Goal: Navigation & Orientation: Find specific page/section

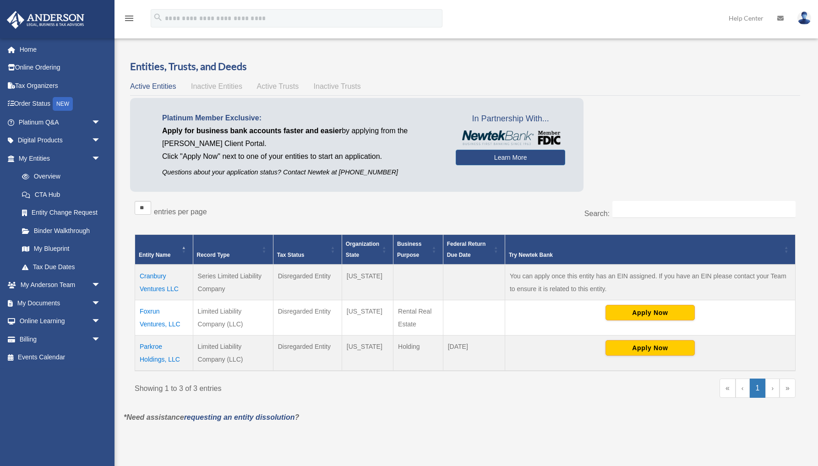
click at [170, 289] on td "Cranbury Ventures LLC" at bounding box center [164, 283] width 58 height 36
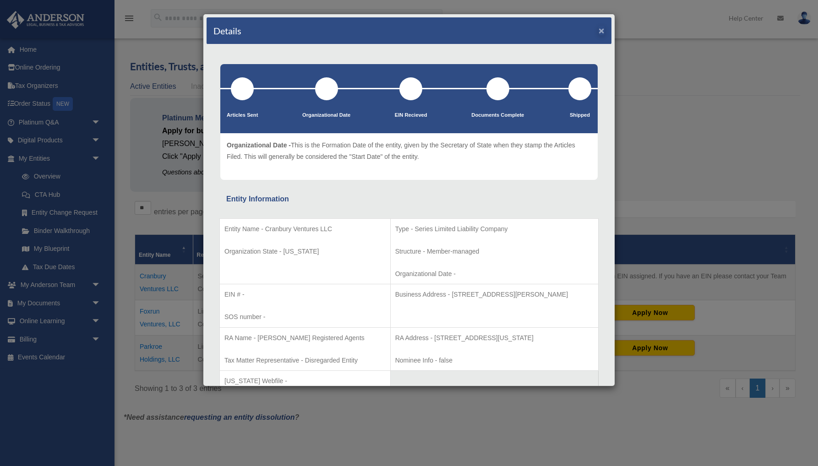
click at [602, 32] on button "×" at bounding box center [602, 31] width 6 height 10
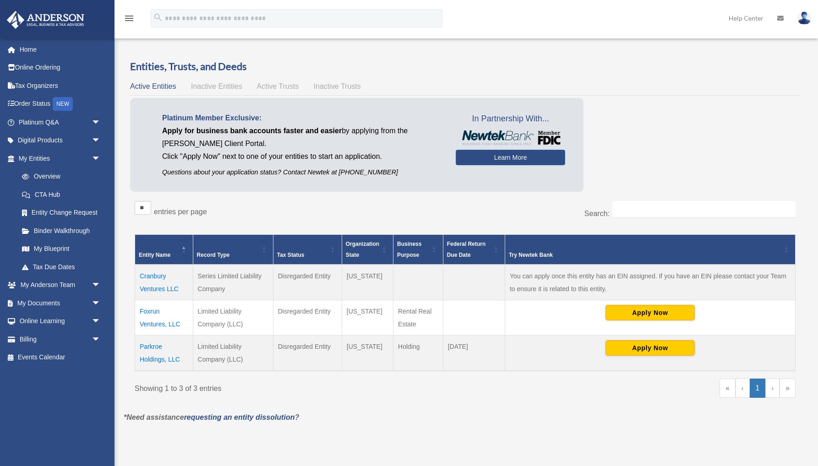
click at [158, 325] on td "Foxrun Ventures, LLC" at bounding box center [164, 318] width 58 height 35
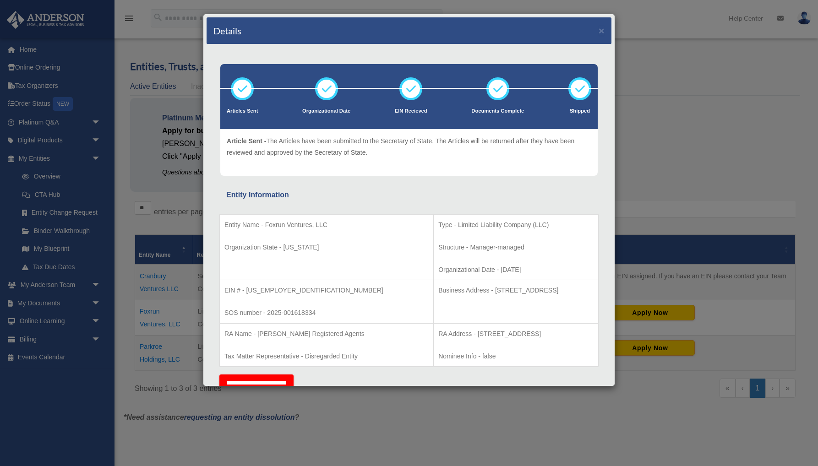
drag, startPoint x: 602, startPoint y: 29, endPoint x: 596, endPoint y: 31, distance: 6.8
click at [602, 29] on button "×" at bounding box center [602, 31] width 6 height 10
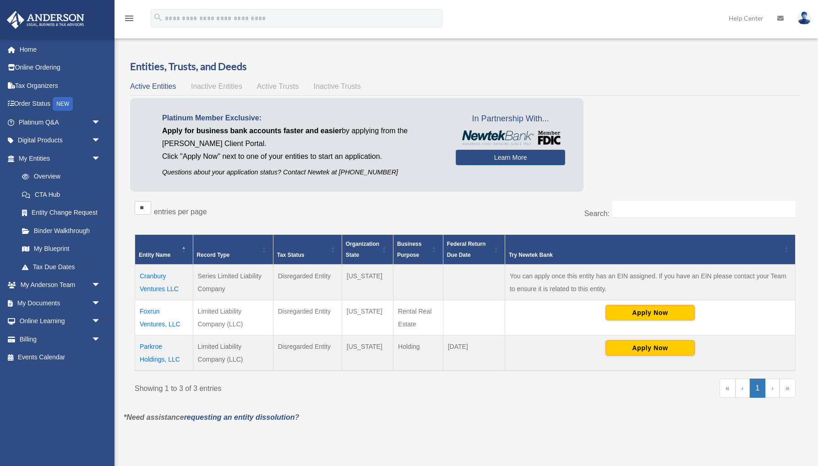
click at [153, 359] on td "Parkroe Holdings, LLC" at bounding box center [164, 354] width 58 height 36
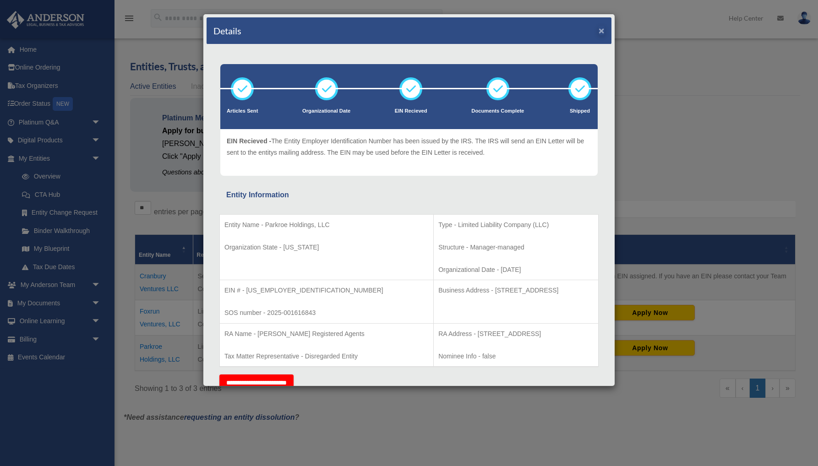
click at [600, 28] on button "×" at bounding box center [602, 31] width 6 height 10
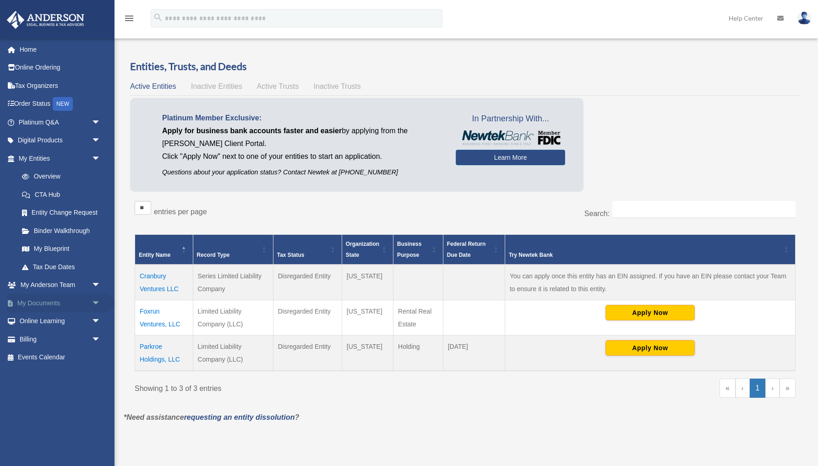
click at [93, 298] on span "arrow_drop_down" at bounding box center [101, 303] width 18 height 19
click at [43, 316] on link "Box" at bounding box center [64, 322] width 102 height 18
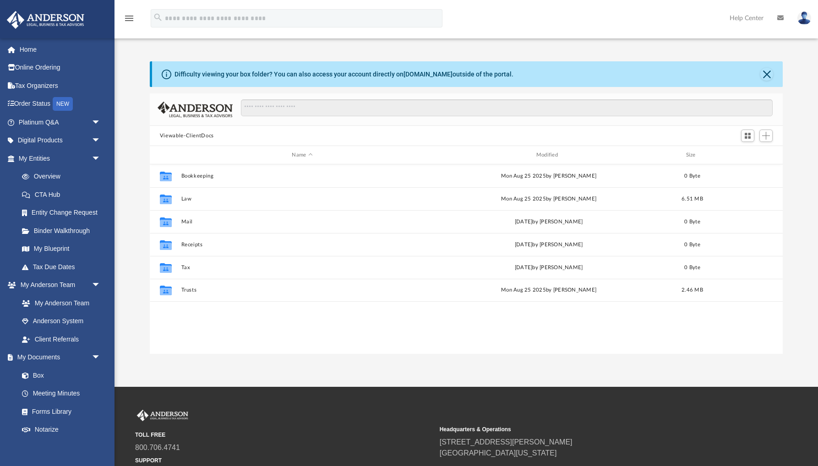
scroll to position [208, 634]
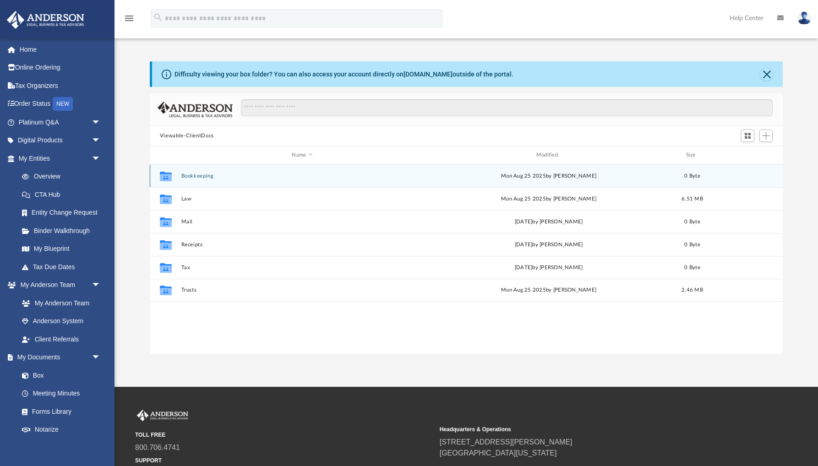
click at [194, 177] on button "Bookkeeping" at bounding box center [302, 176] width 242 height 6
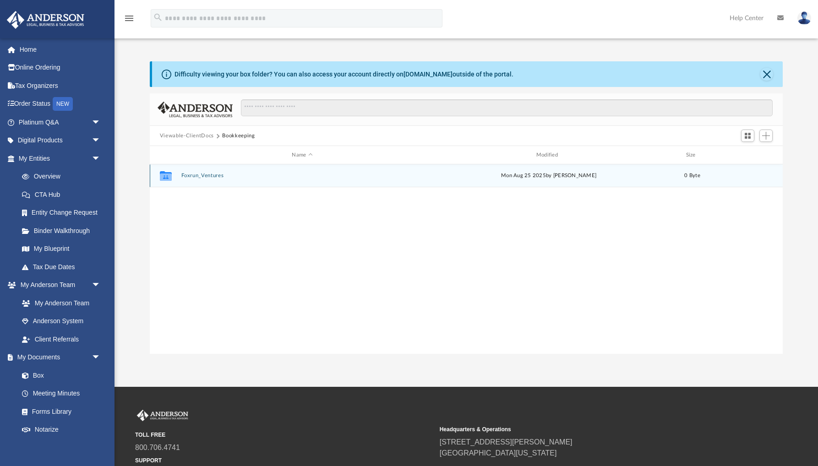
click at [196, 177] on button "Foxrun_Ventures" at bounding box center [302, 176] width 242 height 6
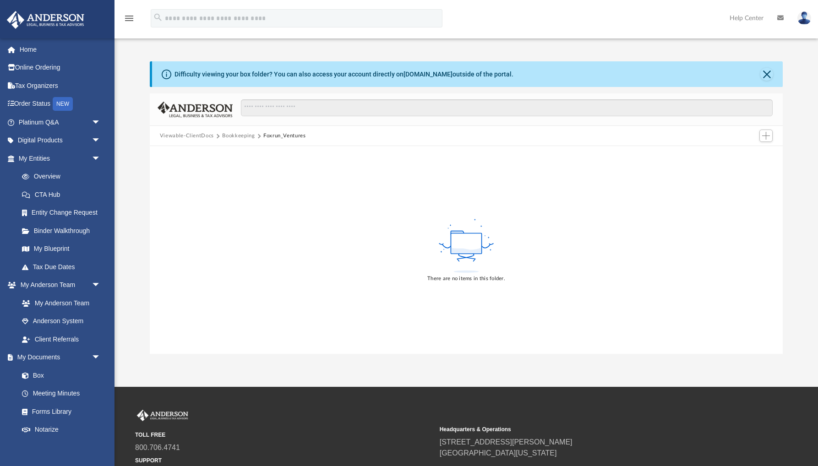
click at [239, 136] on button "Bookkeeping" at bounding box center [238, 136] width 33 height 8
click at [208, 137] on button "Viewable-ClientDocs" at bounding box center [187, 136] width 54 height 8
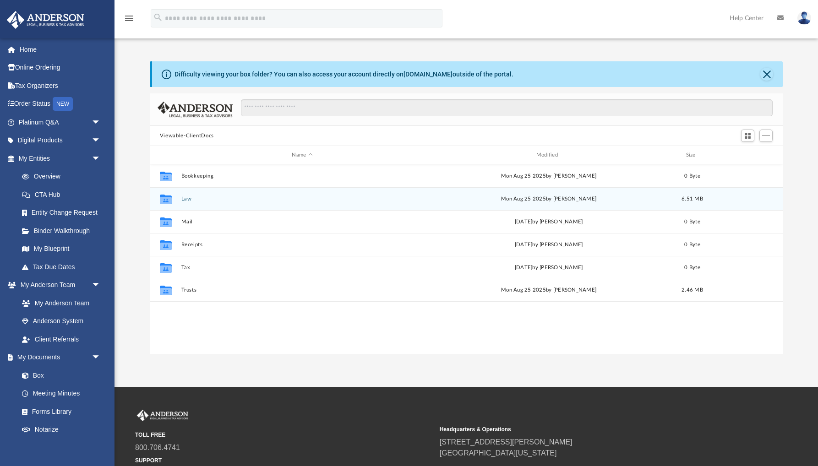
click at [184, 201] on button "Law" at bounding box center [302, 199] width 242 height 6
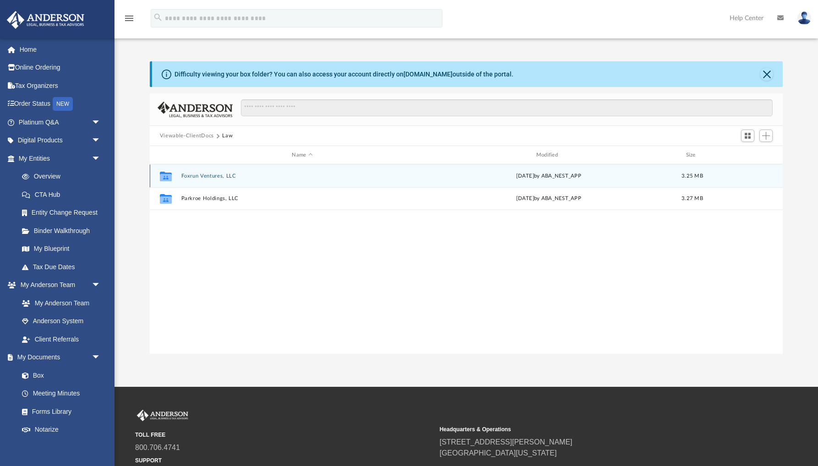
click at [196, 177] on button "Foxrun Ventures, LLC" at bounding box center [302, 176] width 242 height 6
click at [196, 177] on button "Initial Docs" at bounding box center [302, 176] width 242 height 6
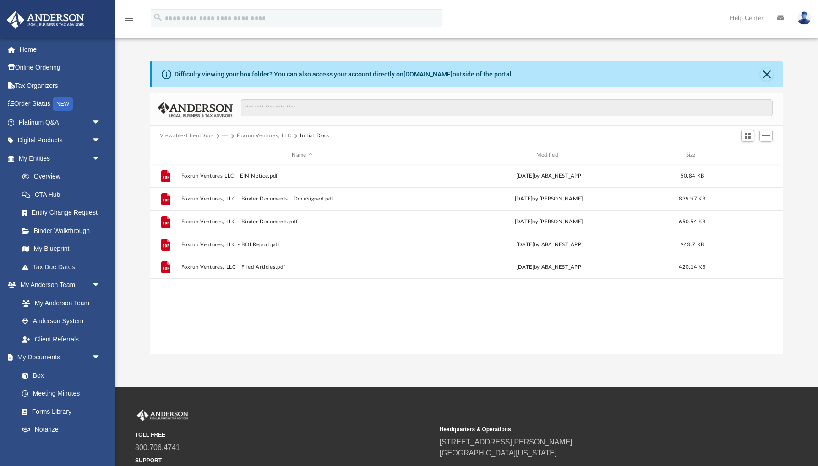
click at [251, 137] on button "Foxrun Ventures, LLC" at bounding box center [264, 136] width 55 height 8
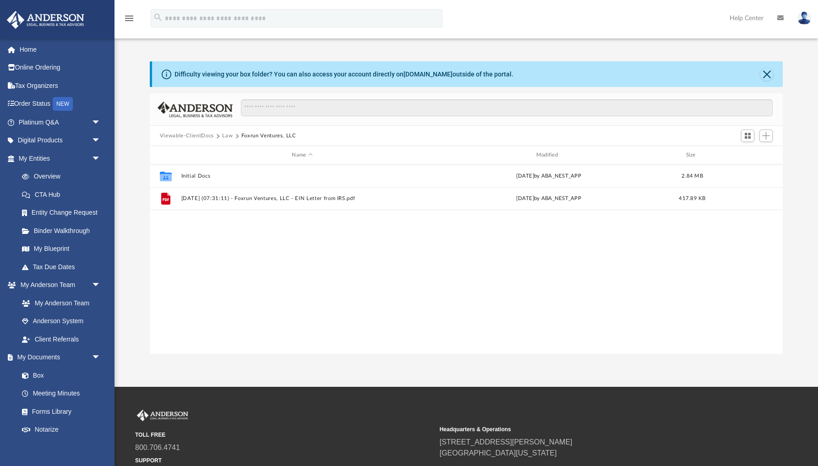
click at [229, 137] on button "Law" at bounding box center [227, 136] width 11 height 8
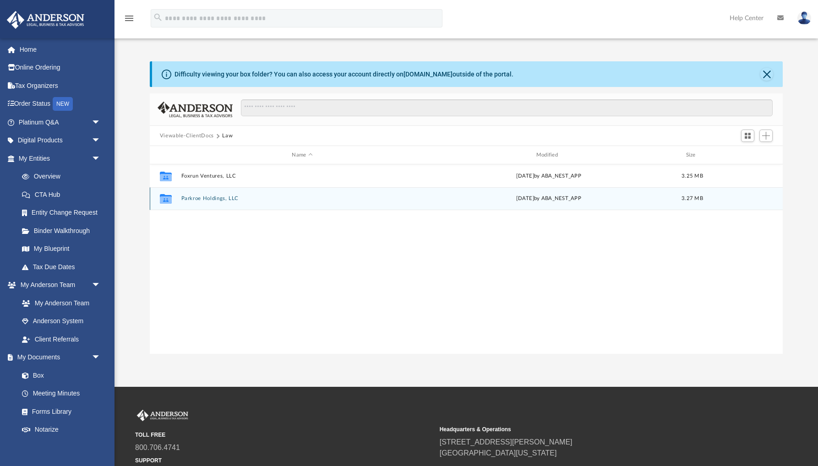
click at [209, 200] on button "Parkroe Holdings, LLC" at bounding box center [302, 199] width 242 height 6
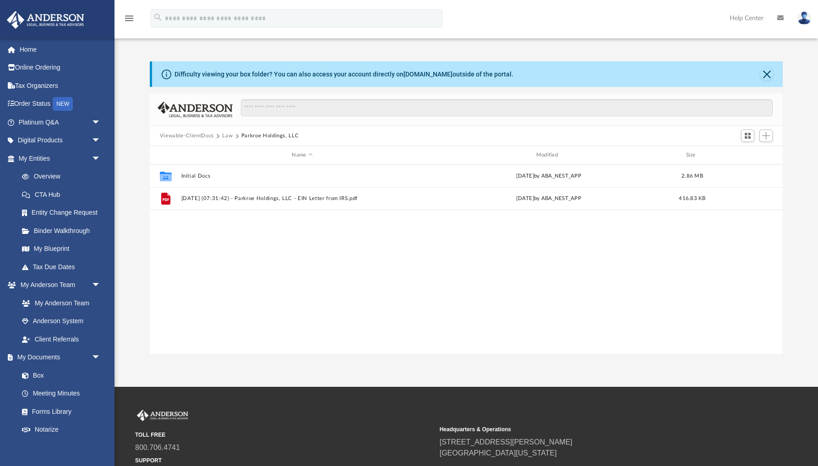
click at [223, 137] on button "Law" at bounding box center [227, 136] width 11 height 8
click at [203, 137] on button "Viewable-ClientDocs" at bounding box center [187, 136] width 54 height 8
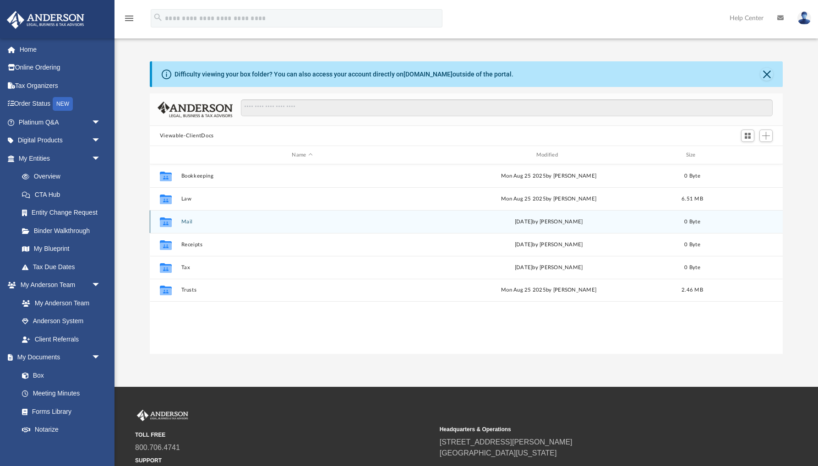
click at [187, 222] on button "Mail" at bounding box center [302, 222] width 242 height 6
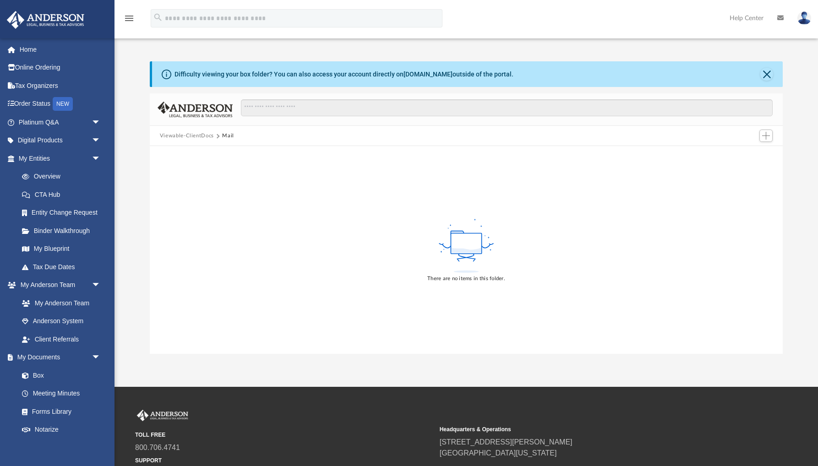
click at [203, 138] on button "Viewable-ClientDocs" at bounding box center [187, 136] width 54 height 8
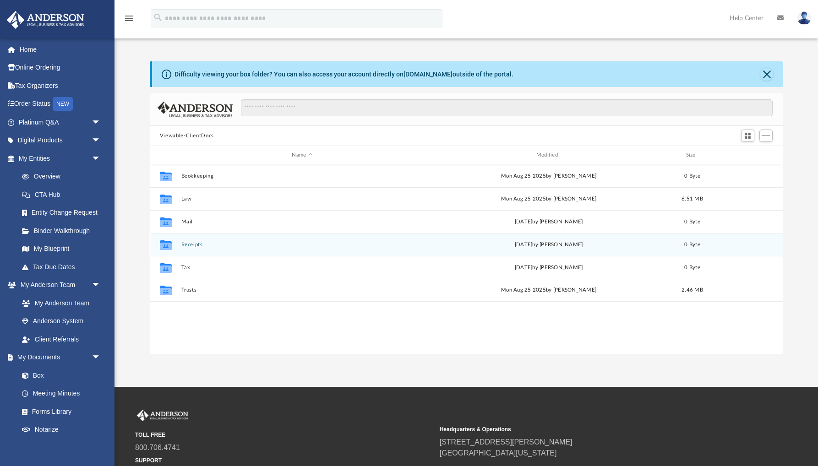
click at [187, 246] on button "Receipts" at bounding box center [302, 245] width 242 height 6
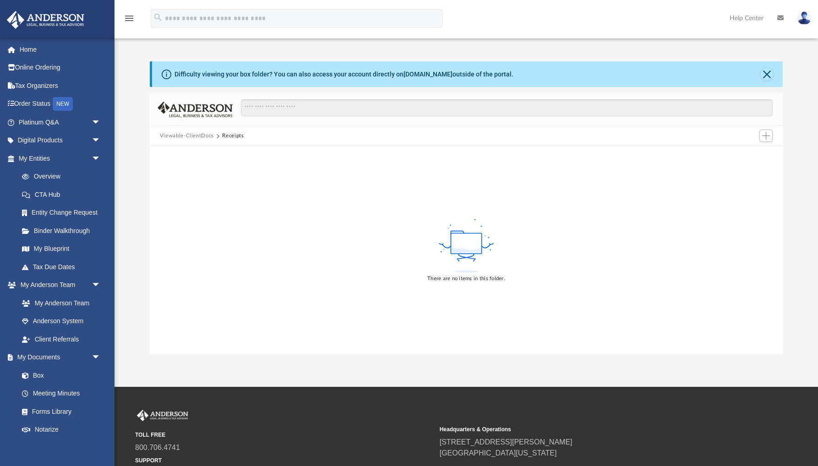
click at [198, 139] on button "Viewable-ClientDocs" at bounding box center [187, 136] width 54 height 8
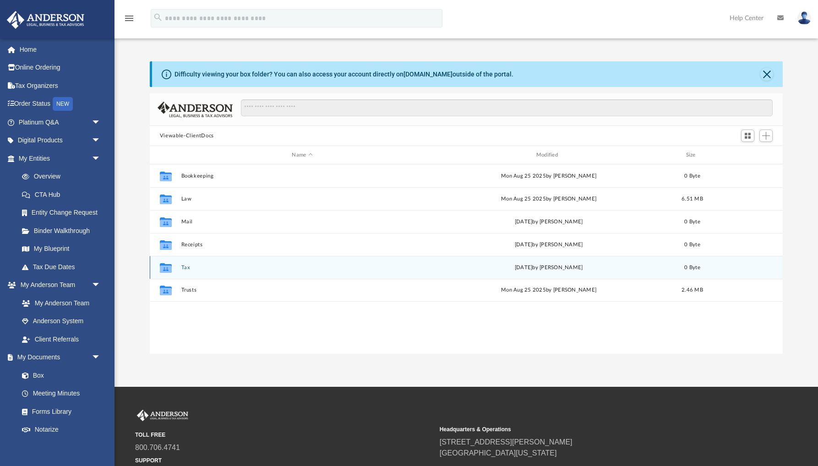
click at [185, 271] on div "Collaborated Folder Tax Tue Dec 31 2024 by Charles Rogler 0 Byte" at bounding box center [466, 267] width 633 height 23
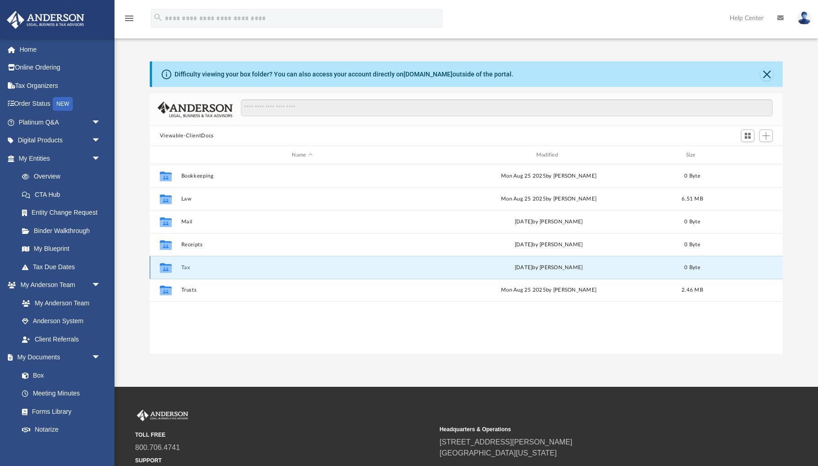
click at [187, 269] on button "Tax" at bounding box center [302, 268] width 242 height 6
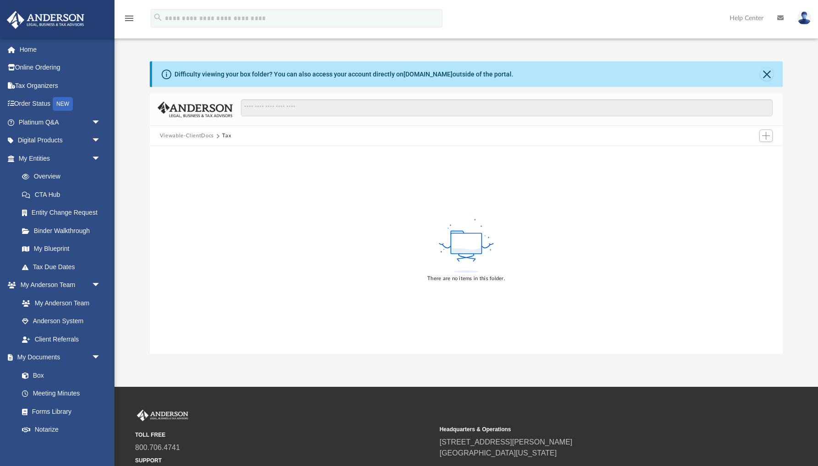
click at [199, 136] on button "Viewable-ClientDocs" at bounding box center [187, 136] width 54 height 8
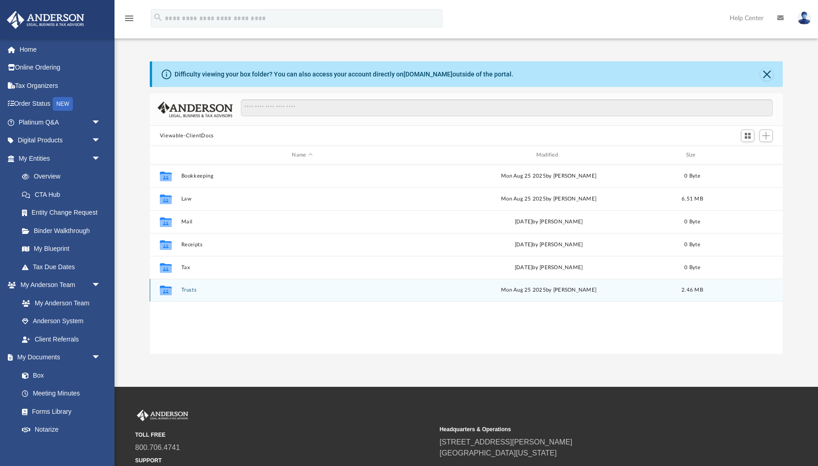
click at [188, 291] on button "Trusts" at bounding box center [302, 290] width 242 height 6
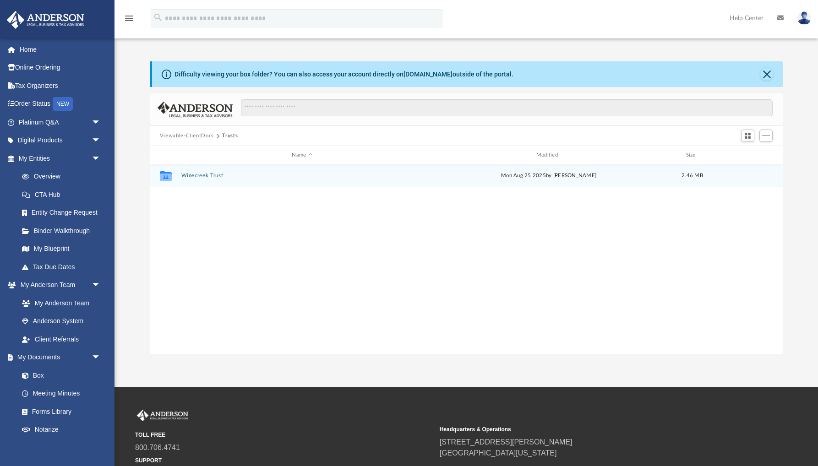
click at [212, 178] on button "Winecreek Trust" at bounding box center [302, 176] width 242 height 6
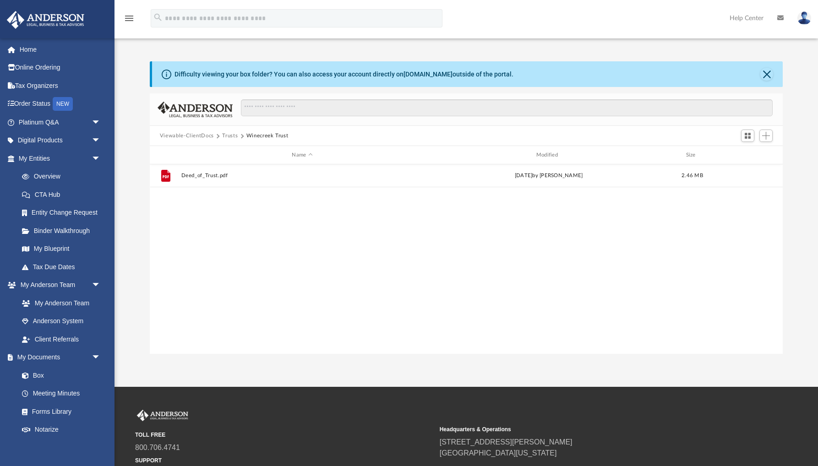
click at [228, 137] on button "Trusts" at bounding box center [230, 136] width 16 height 8
